Goal: Check status: Check status

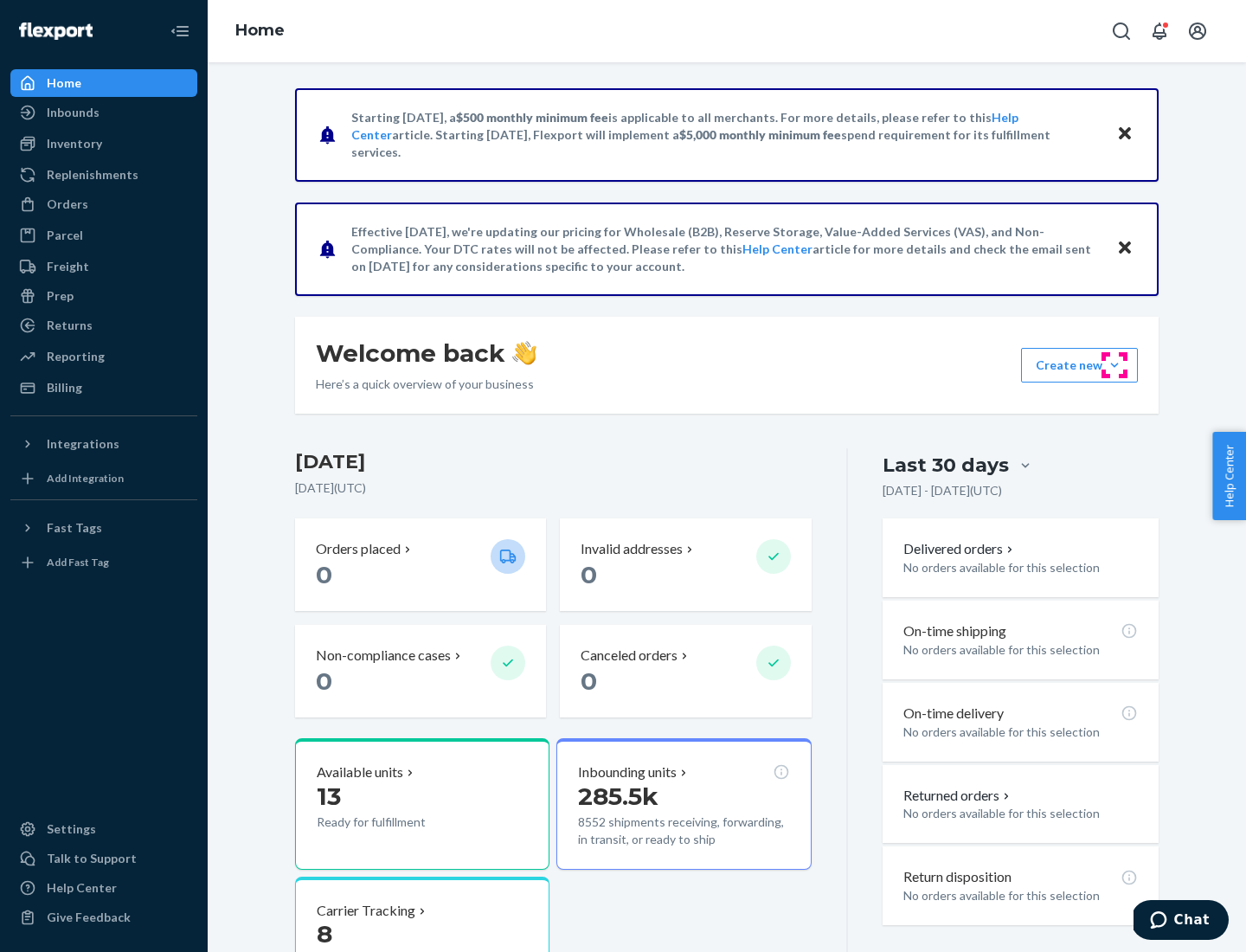
click at [1114, 365] on button "Create new Create new inbound Create new order Create new product" at bounding box center [1079, 365] width 117 height 35
click at [71, 112] on div "Inbounds" at bounding box center [73, 112] width 53 height 17
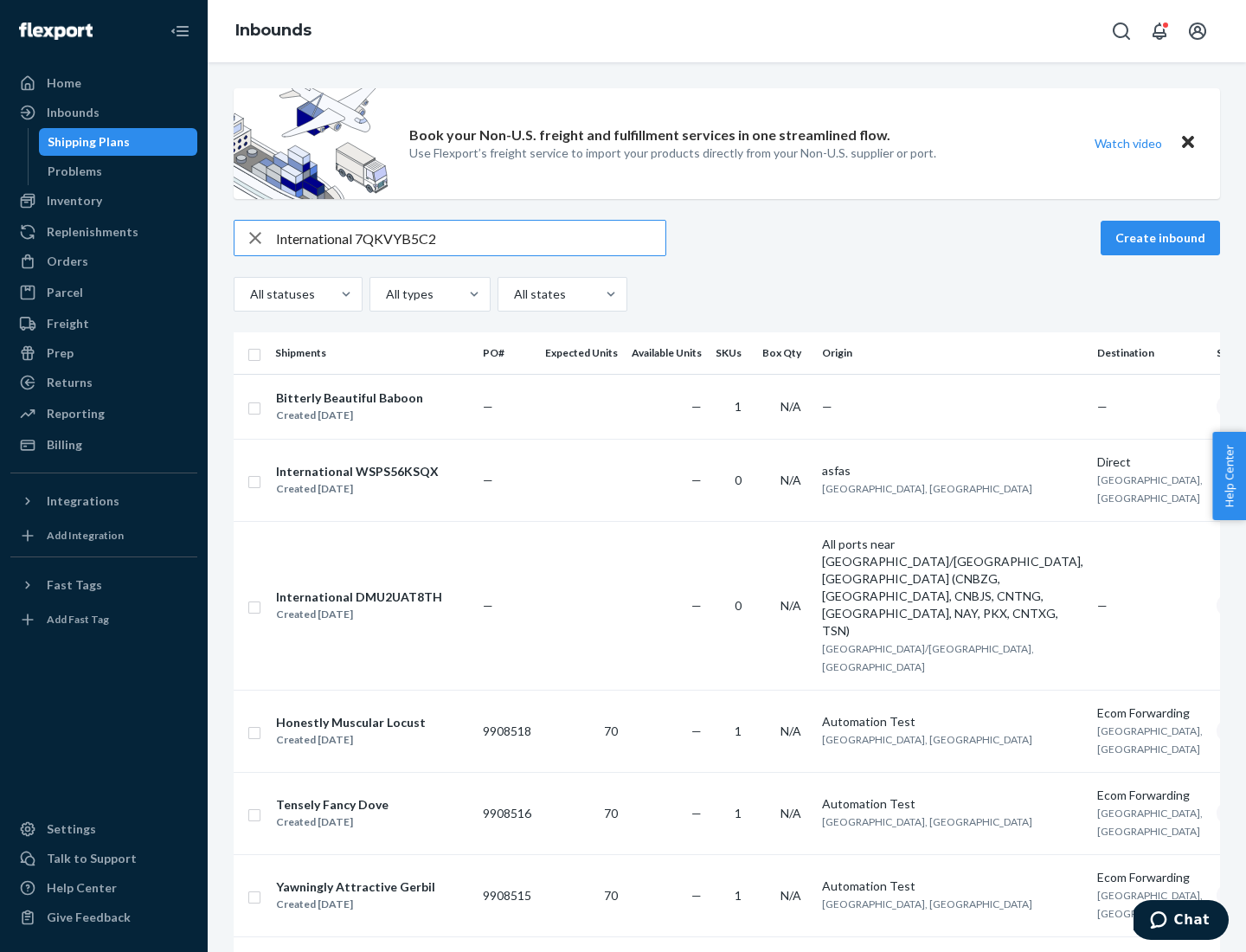
type input "International 7QKVYB5C29"
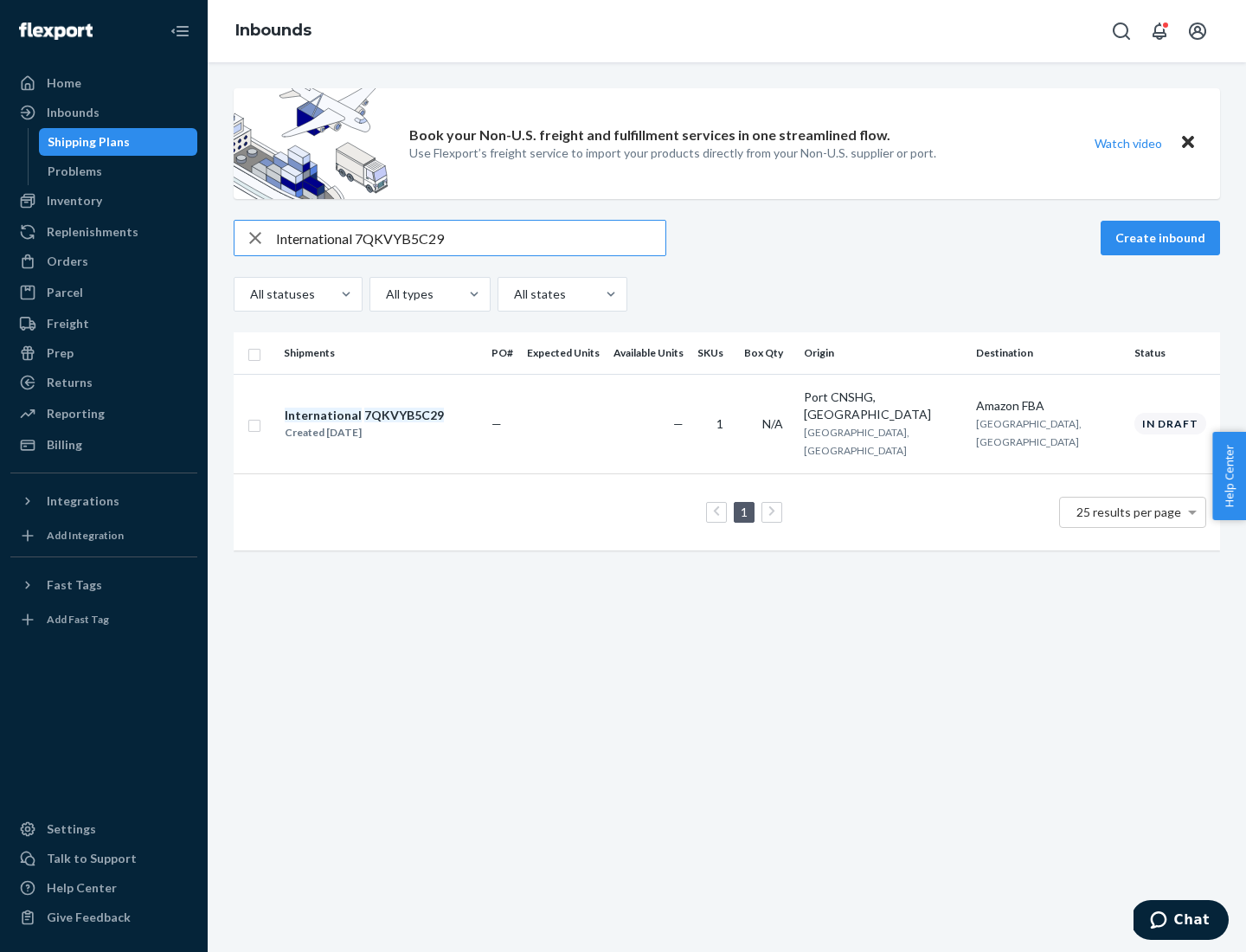
click at [394, 424] on div "Created [DATE]" at bounding box center [364, 432] width 160 height 17
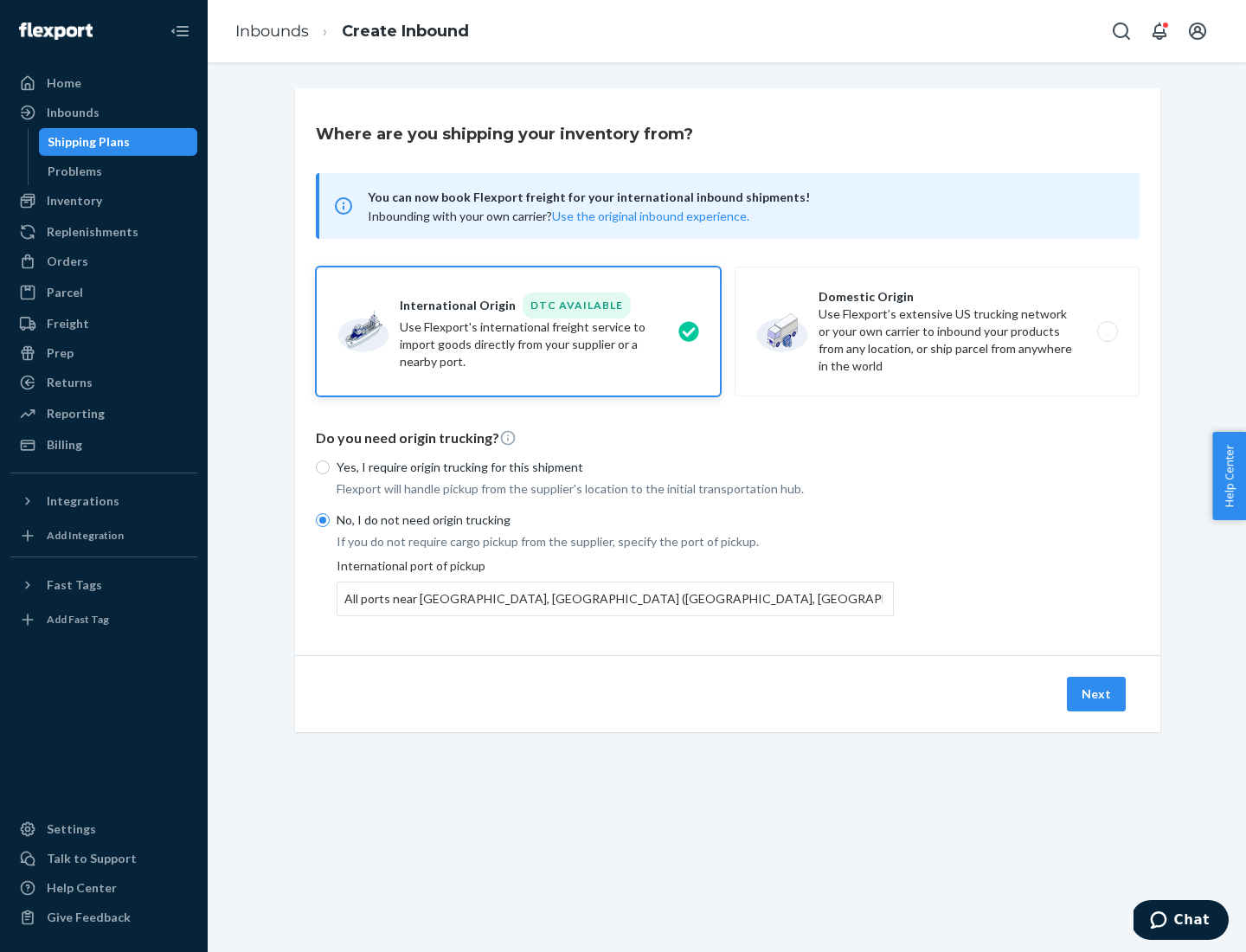
click at [1097, 693] on button "Next" at bounding box center [1096, 694] width 58 height 35
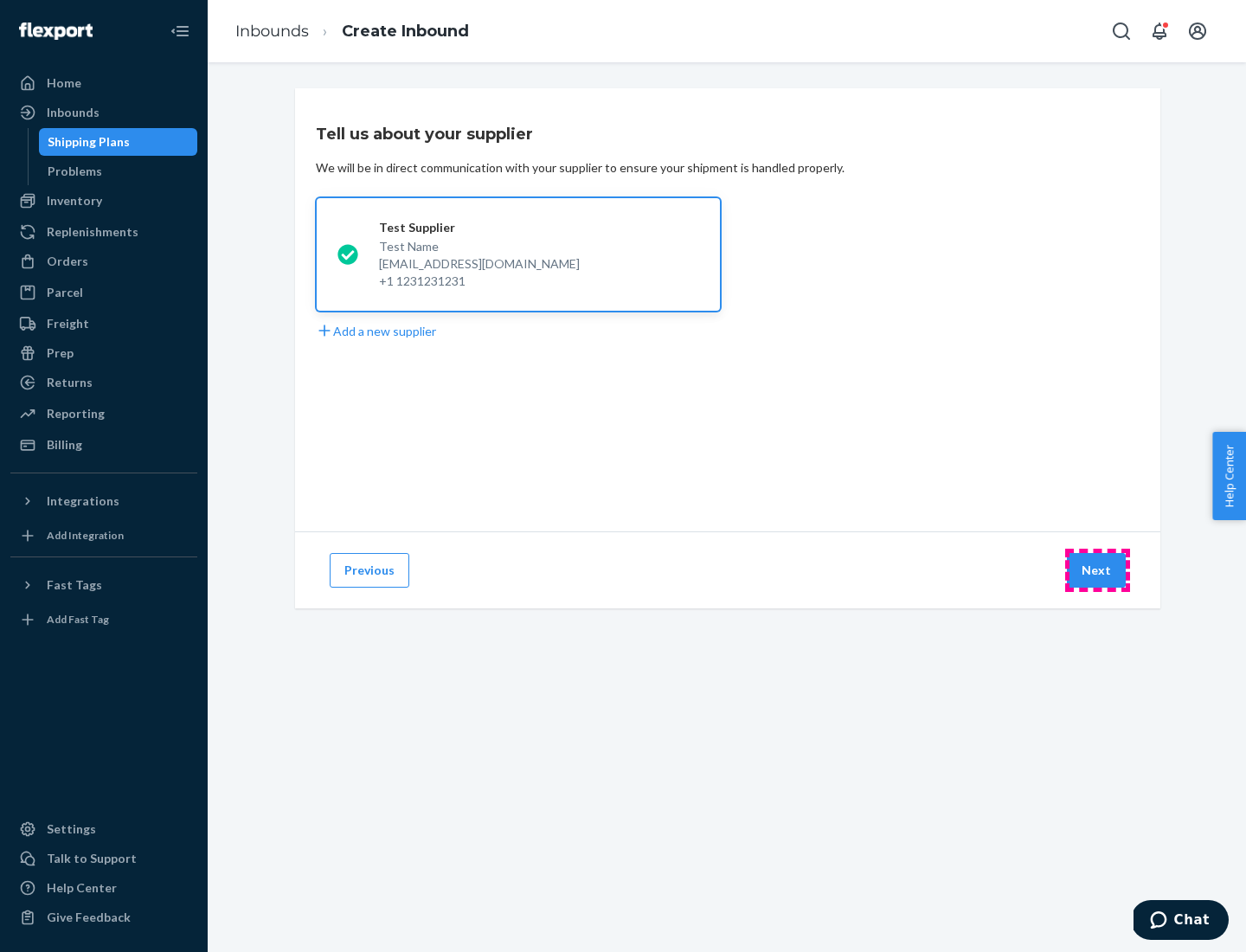
click at [1097, 570] on button "Next" at bounding box center [1096, 570] width 58 height 35
